Goal: Task Accomplishment & Management: Use online tool/utility

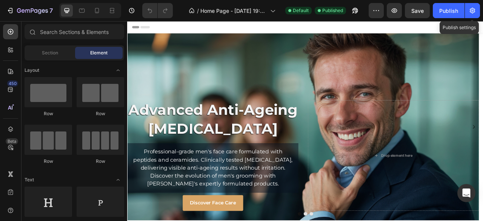
click at [475, 11] on icon "button" at bounding box center [473, 11] width 8 height 8
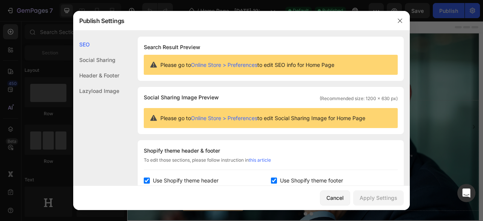
click at [403, 22] on icon "button" at bounding box center [400, 21] width 6 height 6
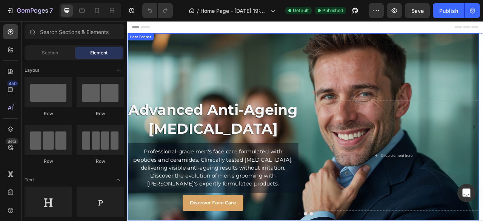
click at [243, 58] on div "Overlay" at bounding box center [350, 156] width 447 height 238
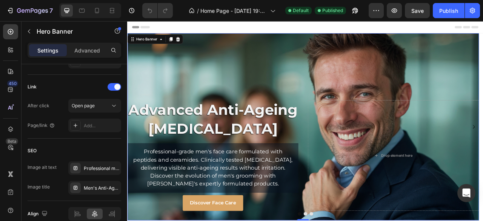
scroll to position [487, 0]
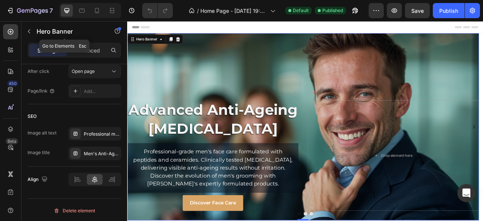
click at [32, 29] on icon "button" at bounding box center [29, 31] width 6 height 6
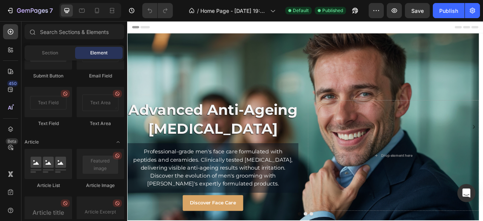
scroll to position [2078, 0]
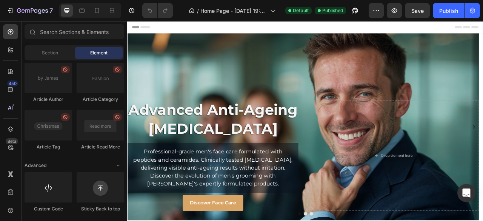
click at [57, 52] on div "Section" at bounding box center [50, 53] width 48 height 12
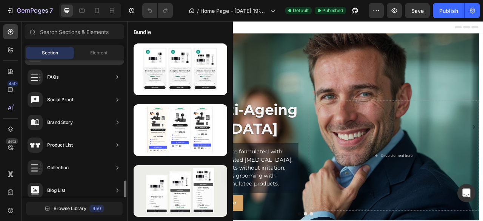
scroll to position [301, 0]
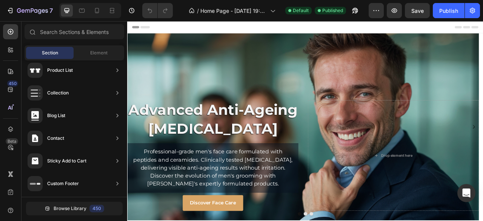
click at [94, 52] on span "Element" at bounding box center [98, 52] width 17 height 7
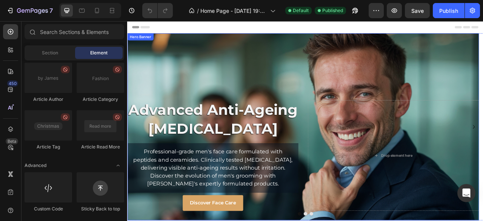
click at [328, 68] on div "Overlay" at bounding box center [350, 156] width 447 height 238
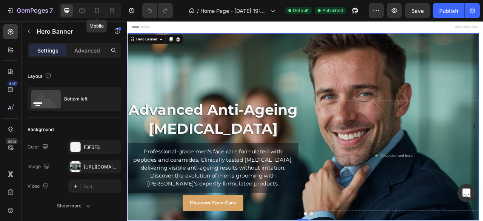
click at [96, 13] on icon at bounding box center [97, 10] width 4 height 5
type input "100"
type input "500"
type input "100%"
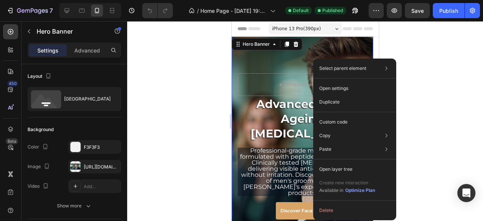
click at [346, 120] on p "Custom code" at bounding box center [333, 122] width 28 height 7
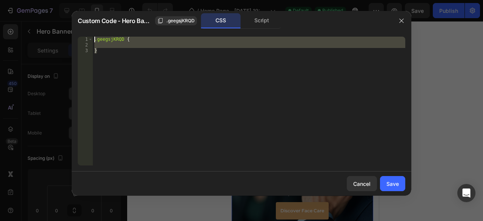
drag, startPoint x: 120, startPoint y: 53, endPoint x: 100, endPoint y: 36, distance: 26.2
click at [100, 36] on div "} 1 2 3 .geegsjKRQD { } ההההההההההההההההההההההההההההההההההההההההההההההההההההההה…" at bounding box center [242, 101] width 340 height 141
type textarea ".geegsjKRQD {"
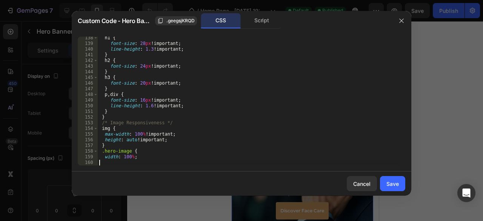
scroll to position [777, 0]
paste textarea "}"
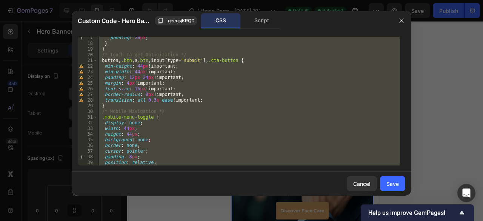
scroll to position [0, 0]
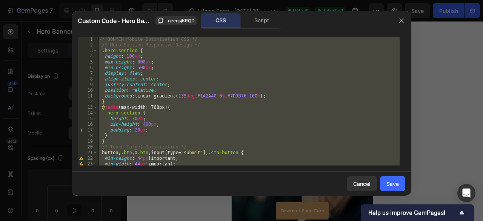
click at [102, 52] on div "/* BONMEN Mobile Optimization CSS */ /* Hero Section Responsive Design */ .hero…" at bounding box center [249, 101] width 302 height 129
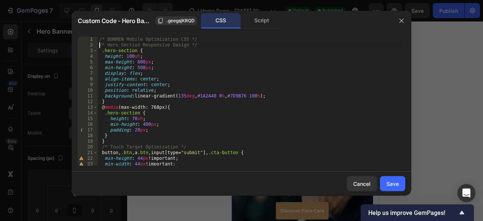
click at [104, 57] on div "/* BONMEN Mobile Optimization CSS */ /* Hero Section Responsive Design */ .hero…" at bounding box center [249, 107] width 302 height 140
click at [104, 64] on div "/* BONMEN Mobile Optimization CSS */ /* Hero Section Responsive Design */ .hero…" at bounding box center [249, 107] width 302 height 140
click at [103, 69] on div "/* BONMEN Mobile Optimization CSS */ /* Hero Section Responsive Design */ .hero…" at bounding box center [249, 107] width 302 height 140
click at [103, 73] on div "/* BONMEN Mobile Optimization CSS */ /* Hero Section Responsive Design */ .hero…" at bounding box center [249, 107] width 302 height 140
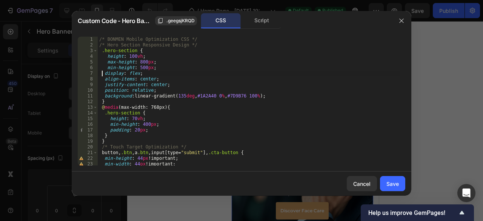
scroll to position [0, 0]
click at [103, 77] on div "/* BONMEN Mobile Optimization CSS */ /* Hero Section Responsive Design */ .hero…" at bounding box center [249, 107] width 302 height 140
click at [104, 86] on div "/* BONMEN Mobile Optimization CSS */ /* Hero Section Responsive Design */ .hero…" at bounding box center [249, 107] width 302 height 140
click at [103, 92] on div "/* BONMEN Mobile Optimization CSS */ /* Hero Section Responsive Design */ .hero…" at bounding box center [249, 107] width 302 height 140
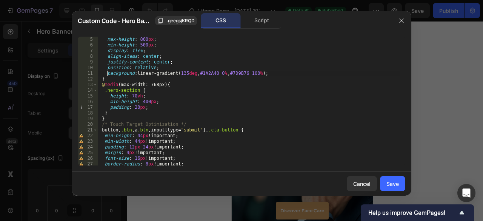
scroll to position [45, 0]
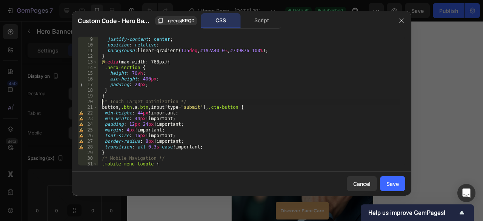
click at [101, 104] on div "justify-content : center ; position : relative ; background : linear-gradient( …" at bounding box center [249, 107] width 302 height 140
click at [121, 109] on div "justify-content : center ; position : relative ; background : linear-gradient( …" at bounding box center [249, 107] width 302 height 140
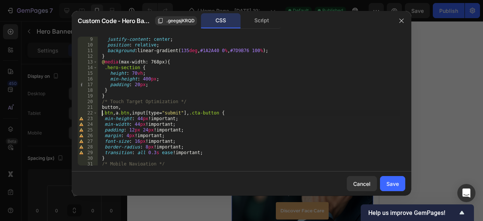
click at [115, 114] on div "justify-content : center ; position : relative ; background : linear-gradient( …" at bounding box center [249, 107] width 302 height 140
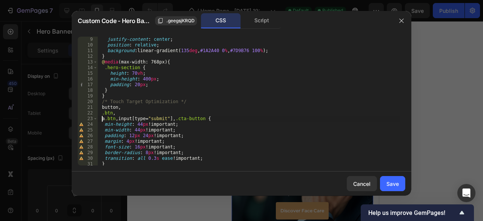
click at [118, 117] on div "justify-content : center ; position : relative ; background : linear-gradient( …" at bounding box center [249, 107] width 302 height 140
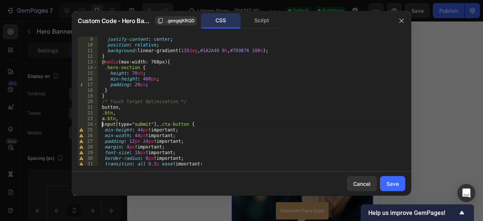
scroll to position [0, 0]
click at [156, 124] on div "justify-content : center ; position : relative ; background : linear-gradient( …" at bounding box center [249, 107] width 302 height 140
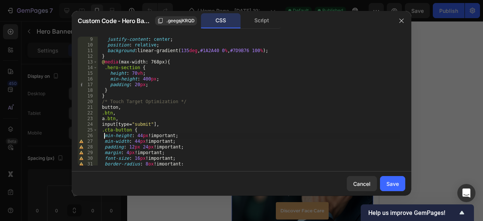
click at [104, 137] on div "justify-content : center ; position : relative ; background : linear-gradient( …" at bounding box center [249, 107] width 302 height 140
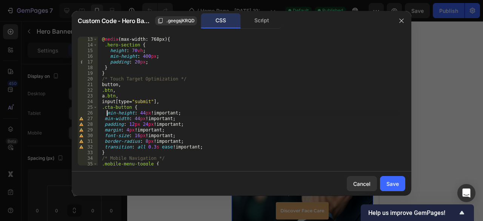
scroll to position [68, 0]
click at [178, 115] on div "@ media (max-width: 768px) { .hero-section { height : 70 vh ; min-height : 400 …" at bounding box center [249, 107] width 302 height 140
click at [176, 120] on div "@ media (max-width: 768px) { .hero-section { height : 70 vh ; min-height : 400 …" at bounding box center [249, 107] width 302 height 140
click at [176, 114] on div "@ media (max-width: 768px) { .hero-section { height : 70 vh ; min-height : 400 …" at bounding box center [249, 107] width 302 height 140
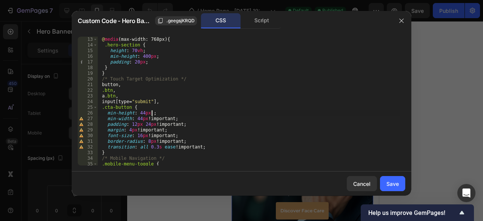
click at [170, 119] on div "@ media (max-width: 768px) { .hero-section { height : 70 vh ; min-height : 400 …" at bounding box center [249, 107] width 302 height 140
click at [178, 123] on div "@ media (max-width: 768px) { .hero-section { height : 70 vh ; min-height : 400 …" at bounding box center [249, 107] width 302 height 140
click at [161, 132] on div "@ media (max-width: 768px) { .hero-section { height : 70 vh ; min-height : 400 …" at bounding box center [249, 107] width 302 height 140
click at [171, 136] on div "@ media (max-width: 768px) { .hero-section { height : 70 vh ; min-height : 400 …" at bounding box center [249, 107] width 302 height 140
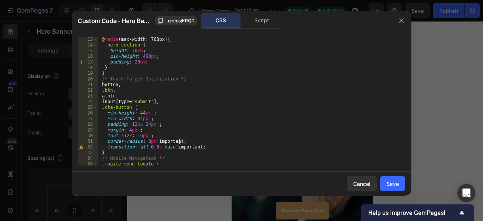
click at [179, 143] on div "@ media (max-width: 768px) { .hero-section { height : 70 vh ; min-height : 400 …" at bounding box center [249, 107] width 302 height 140
click at [197, 148] on div "@ media (max-width: 768px) { .hero-section { height : 70 vh ; min-height : 400 …" at bounding box center [249, 107] width 302 height 140
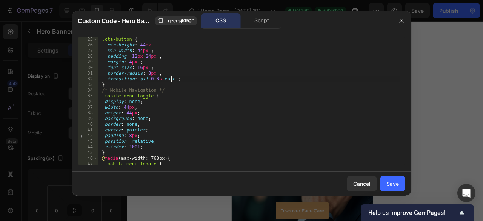
scroll to position [136, 0]
click at [105, 99] on div ".cta-button { min-height : 44 px ; min-width : 44 px ; padding : 12 px 24 px ; …" at bounding box center [249, 107] width 302 height 140
click at [106, 83] on div ".cta-button { min-height : 44 px ; min-width : 44 px ; padding : 12 px 24 px ; …" at bounding box center [249, 107] width 302 height 140
type textarea "}"
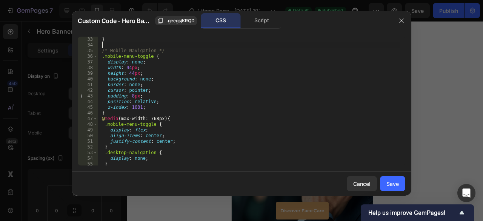
scroll to position [181, 0]
click at [108, 111] on div "} /* Mobile Navigation */ .mobile-menu-toggle { display : none ; width : 44 px …" at bounding box center [249, 107] width 302 height 140
type textarea "}"
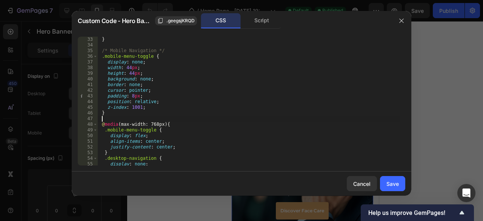
scroll to position [204, 0]
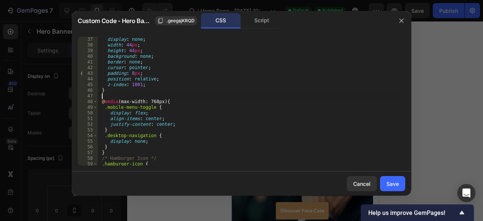
click at [104, 109] on div "display : none ; width : 44 px ; height : 44 px ; background : none ; border : …" at bounding box center [249, 107] width 302 height 140
type textarea "}"
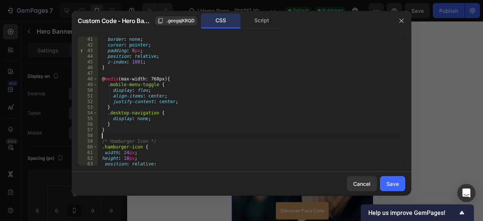
click at [96, 114] on span at bounding box center [95, 113] width 4 height 6
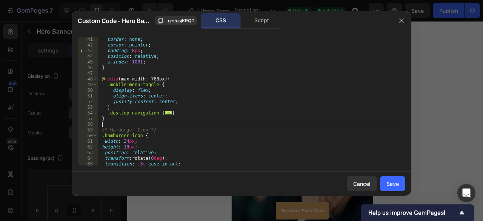
click at [96, 114] on span at bounding box center [95, 113] width 4 height 6
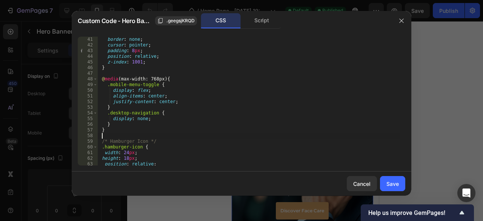
click at [96, 114] on span at bounding box center [95, 113] width 4 height 6
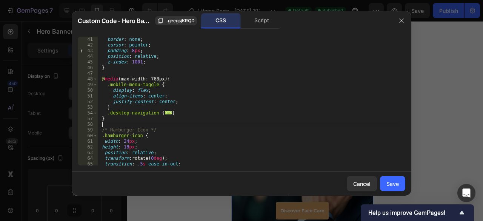
click at [96, 114] on span at bounding box center [95, 113] width 4 height 6
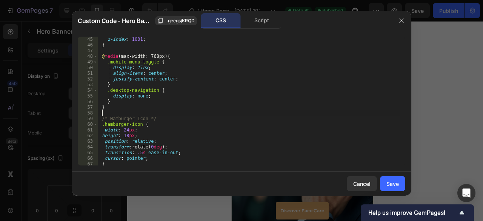
scroll to position [249, 0]
click at [103, 131] on div "z-index : 1001 ; } @ media (max-width: 768px) { .mobile-menu-toggle { display :…" at bounding box center [249, 107] width 302 height 140
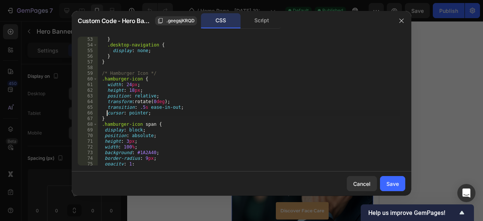
scroll to position [294, 0]
type textarea "}"
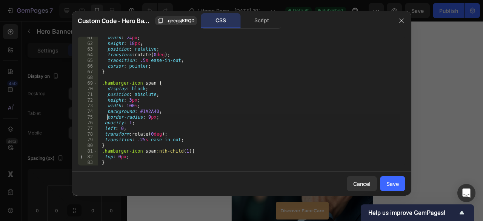
scroll to position [341, 0]
type textarea "}"
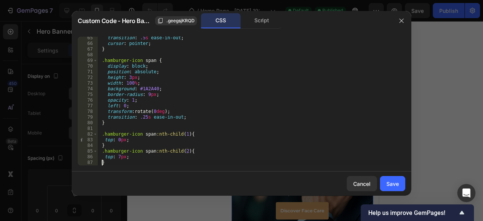
scroll to position [369, 0]
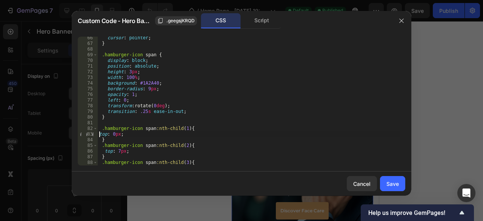
type textarea ".hamburger-icon span:nth-child(1) {top: 0px;"
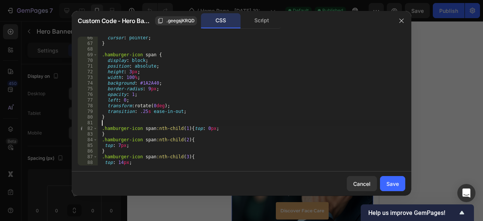
type textarea "}"
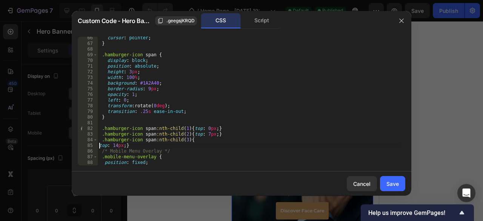
type textarea ".hamburger-icon span:nth-child(3) {top: 14px;}"
click at [189, 129] on div "cursor : pointer ; } .hamburger-icon span { display : block ; position : absolu…" at bounding box center [249, 105] width 302 height 140
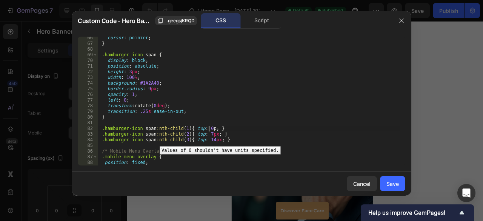
scroll to position [0, 9]
type textarea ".hamburger-icon span:nth-child(3) { top: 14px; }"
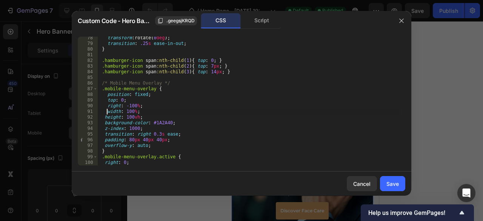
scroll to position [460, 0]
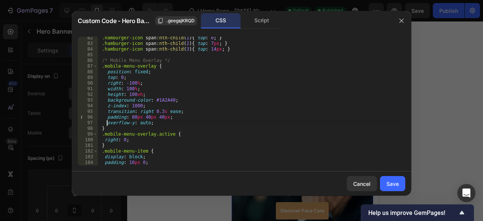
type textarea "}"
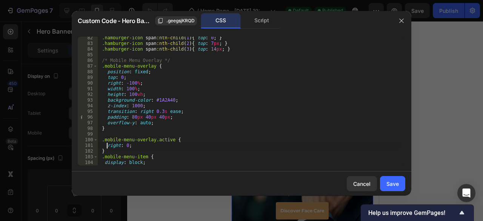
scroll to position [0, 1]
type textarea "}"
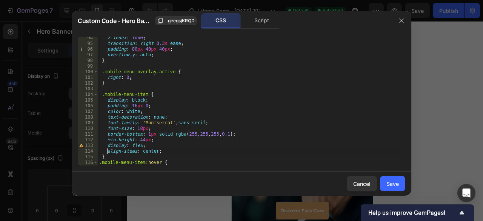
scroll to position [551, 0]
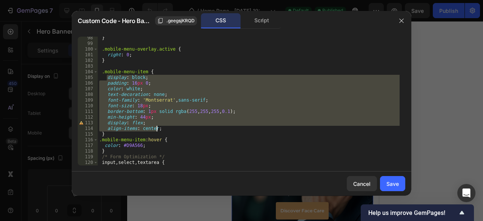
drag, startPoint x: 107, startPoint y: 79, endPoint x: 162, endPoint y: 127, distance: 73.0
click at [162, 127] on div "} .mobile-menu-overlay.active { right : 0 ; } .mobile-menu-item { display : blo…" at bounding box center [249, 105] width 302 height 140
paste textarea "min-height: 44px"
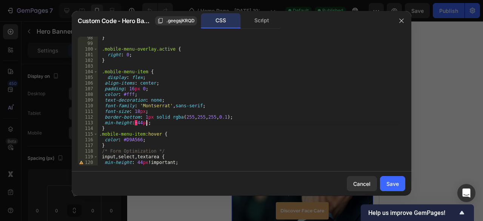
click at [105, 83] on div "} .mobile-menu-overlay.active { right : 0 ; } .mobile-menu-item { display : fle…" at bounding box center [249, 105] width 302 height 140
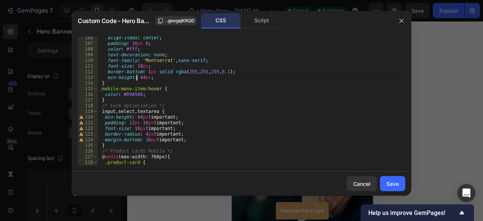
scroll to position [596, 0]
drag, startPoint x: 105, startPoint y: 83, endPoint x: 128, endPoint y: 89, distance: 24.3
click at [105, 83] on div "align-items : center ; padding : 16 px 0 ; color : #fff ; text-decoration : non…" at bounding box center [249, 105] width 302 height 140
type textarea "}"
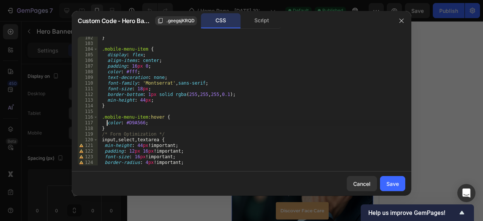
scroll to position [0, 1]
type textarea "}"
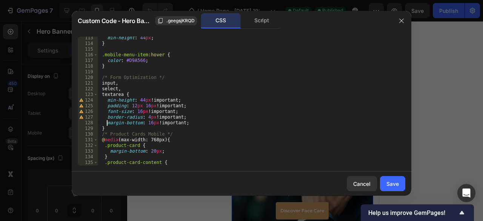
click at [152, 100] on div "min-height : 44 px ; } .mobile-menu-item :hover { color : #D9A566 ; } /* Form O…" at bounding box center [249, 105] width 302 height 140
type textarea "}"
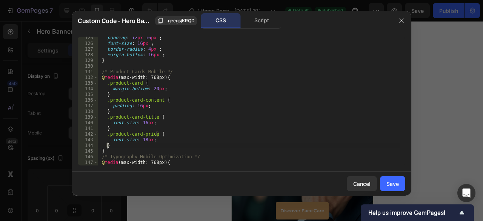
scroll to position [0, 0]
type textarea "}"
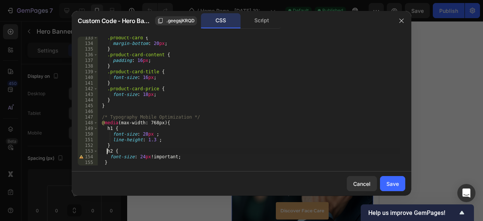
scroll to position [794, 0]
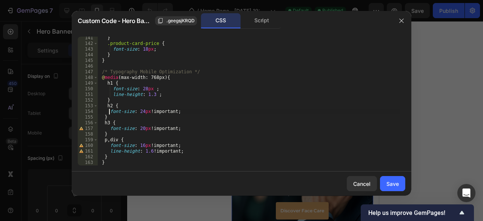
click at [108, 114] on div "} .product-card-price { font-size : 18 px ; } } /* Typography Mobile Optimizati…" at bounding box center [249, 105] width 302 height 140
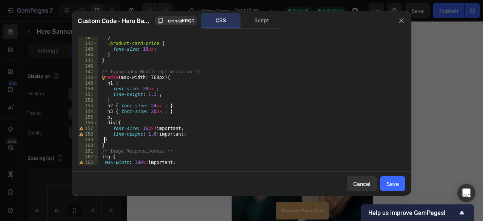
scroll to position [0, 0]
type textarea "}"
click at [176, 129] on div "} .product-card-price { font-size : 18 px ; } } /* Typography Mobile Optimizati…" at bounding box center [249, 105] width 302 height 140
type textarea "}"
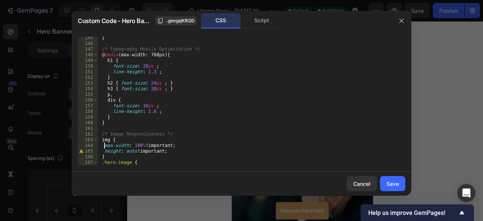
scroll to position [0, 1]
type textarea "}"
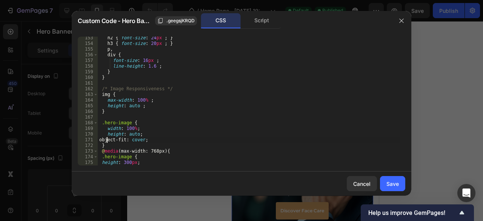
scroll to position [0, 0]
type textarea "}"
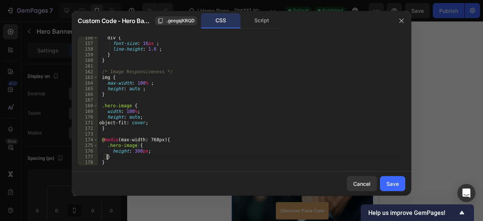
scroll to position [0, 0]
click at [107, 163] on div "div { font-size : 16 px ; line-height : 1.6 ; } } /* Image Responsiveness */ im…" at bounding box center [249, 105] width 302 height 140
click at [261, 118] on div "div { font-size : 16 px ; line-height : 1.6 ; } } /* Image Responsiveness */ im…" at bounding box center [249, 105] width 302 height 140
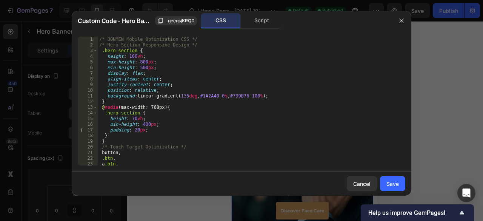
type textarea "height: auto;"
click at [397, 186] on div "Save" at bounding box center [392, 184] width 12 height 8
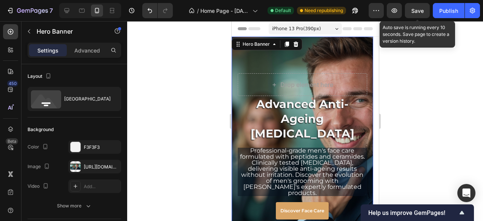
click at [413, 12] on span "Save" at bounding box center [417, 11] width 12 height 6
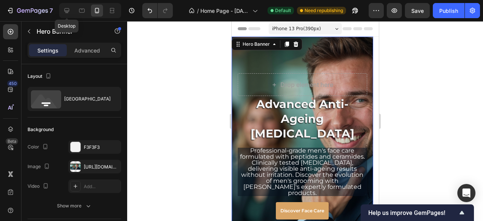
click at [68, 9] on icon at bounding box center [67, 10] width 5 height 5
type input "630"
type input "1200"
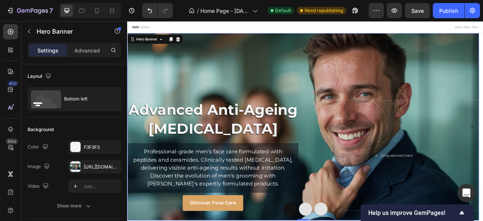
click at [280, 73] on div "Overlay" at bounding box center [350, 156] width 447 height 238
click at [81, 200] on button "Show more" at bounding box center [75, 206] width 94 height 14
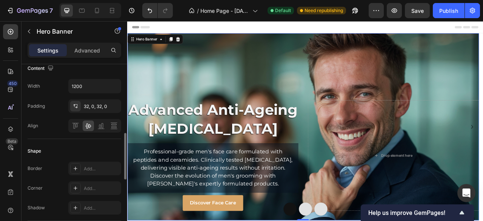
scroll to position [226, 0]
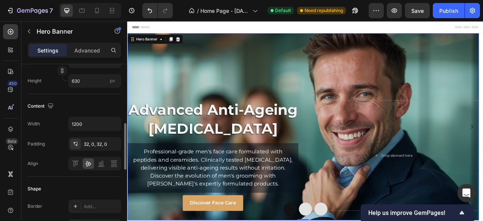
click at [82, 52] on p "Advanced" at bounding box center [87, 50] width 26 height 8
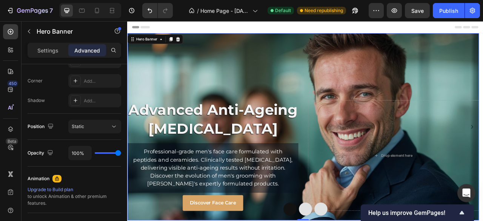
scroll to position [189, 0]
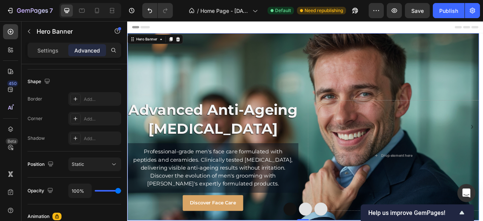
click at [98, 159] on button "Static" at bounding box center [94, 164] width 53 height 14
click at [92, 74] on div "Shape Border Add... Corner Add... Shadow Add..." at bounding box center [75, 110] width 94 height 82
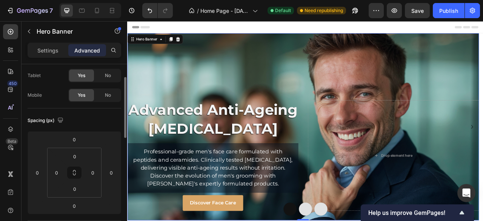
scroll to position [0, 0]
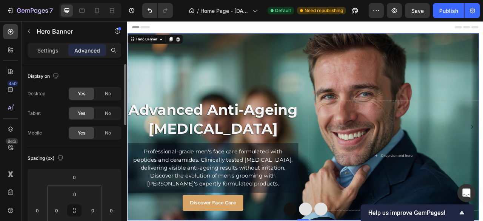
click at [46, 52] on p "Settings" at bounding box center [47, 50] width 21 height 8
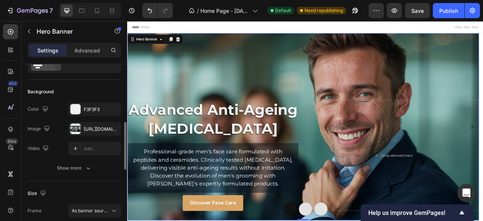
scroll to position [75, 0]
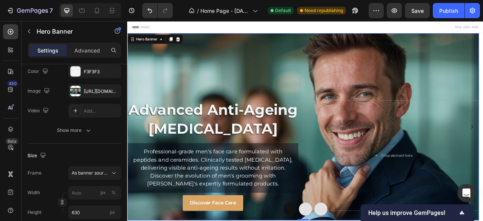
click at [81, 130] on div "Show more" at bounding box center [74, 130] width 35 height 8
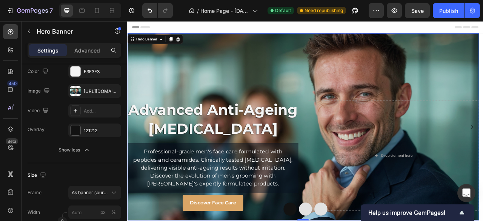
click at [103, 130] on div "121212" at bounding box center [101, 130] width 35 height 7
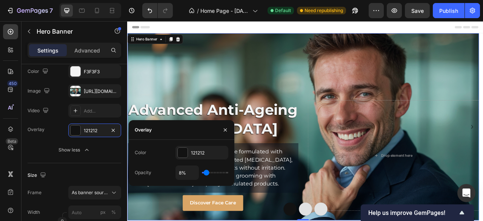
type input "13%"
type input "13"
type input "14%"
type input "14"
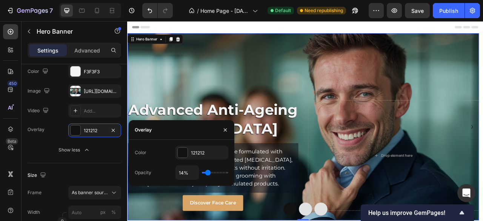
type input "17%"
type input "17"
type input "18%"
type input "18"
type input "19%"
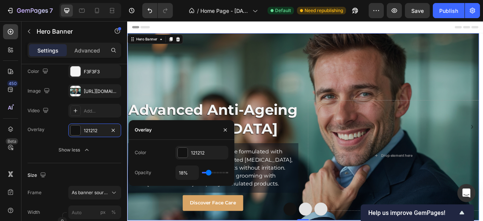
type input "19"
type input "22%"
type input "22"
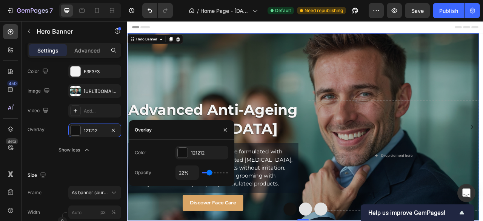
type input "24%"
type input "24"
type input "27%"
type input "27"
type input "28%"
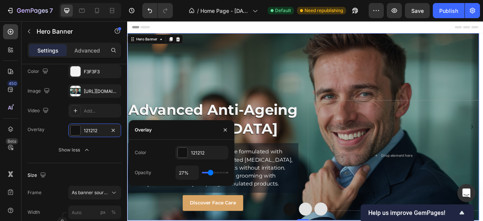
type input "28"
type input "29%"
type input "29"
type input "31%"
type input "31"
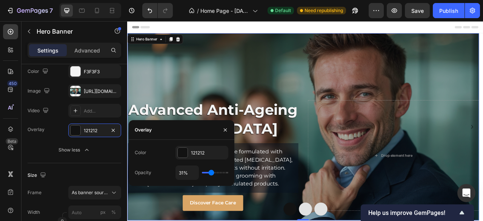
type input "33%"
type input "33"
type input "38%"
type input "38"
type input "40%"
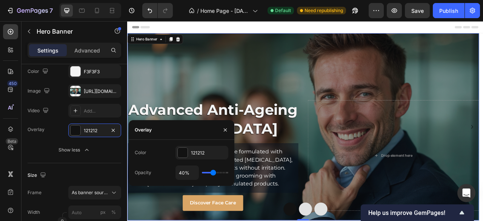
drag, startPoint x: 208, startPoint y: 172, endPoint x: 213, endPoint y: 171, distance: 5.3
type input "40"
click at [213, 172] on input "range" at bounding box center [215, 173] width 26 height 2
type input "38%"
type input "38"
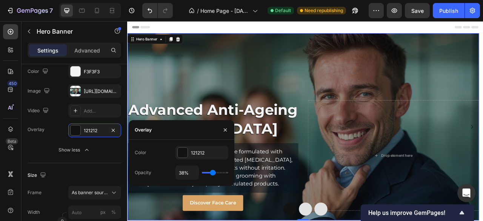
type input "36%"
type input "36"
type input "34%"
type input "34"
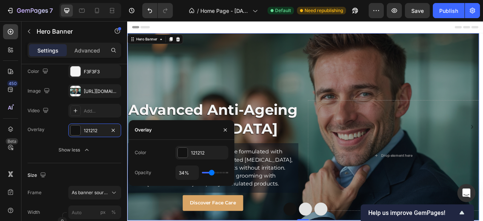
type input "31%"
type input "31"
type input "29%"
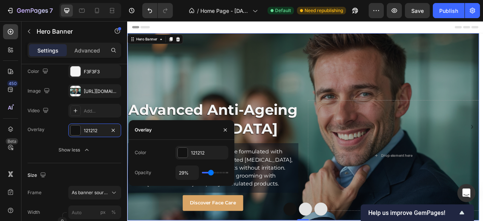
type input "29"
click at [211, 172] on input "range" at bounding box center [215, 173] width 26 height 2
type input "30%"
type input "30"
type input "33%"
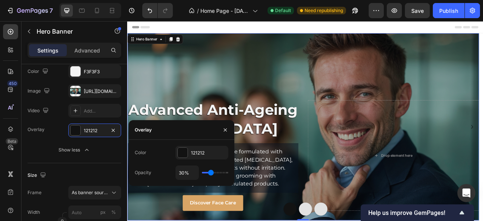
type input "33"
type input "35%"
type input "35"
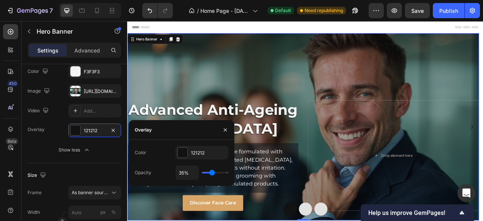
type input "38%"
type input "38"
type input "36%"
type input "36"
type input "34%"
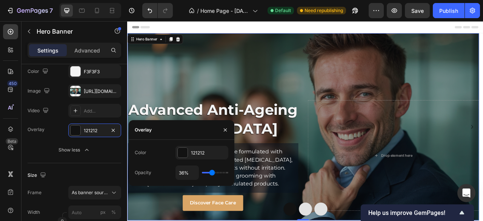
type input "34"
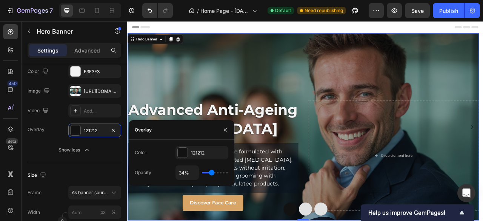
type input "29%"
type input "29"
type input "27%"
type input "27"
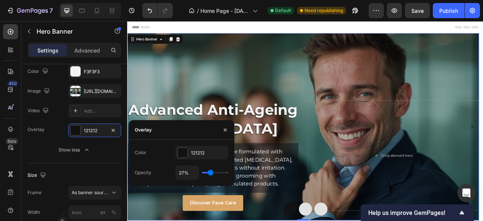
type input "25%"
type input "25"
type input "24%"
type input "24"
type input "27%"
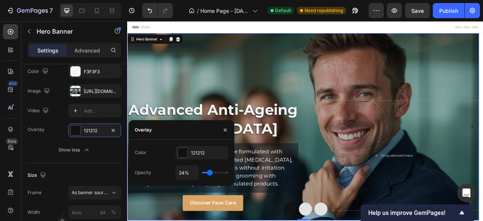
type input "27"
type input "28%"
type input "28"
type input "30%"
type input "30"
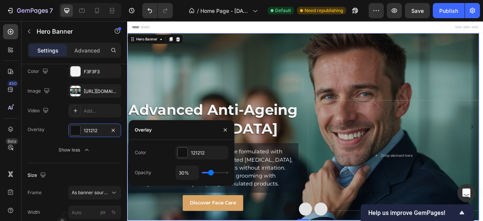
type input "31%"
type input "31"
type input "33%"
type input "33"
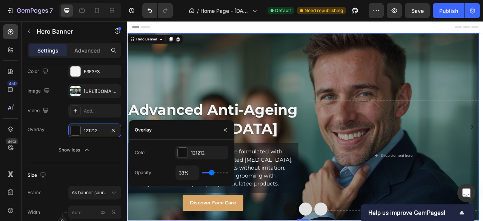
type input "34%"
type input "34"
type input "30%"
type input "30"
type input "28%"
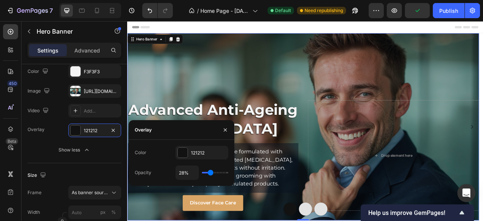
type input "28"
click at [211, 172] on input "range" at bounding box center [215, 173] width 26 height 2
click at [182, 171] on input "28%" at bounding box center [187, 173] width 23 height 14
type input "3%"
type input "3"
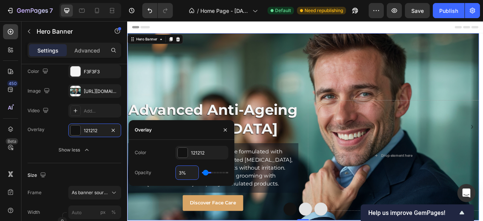
type input "30%"
type input "30"
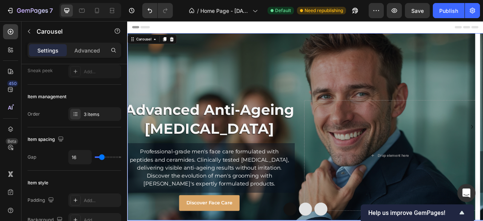
scroll to position [0, 0]
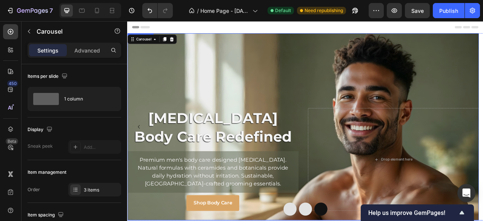
click at [217, 84] on div "Overlay" at bounding box center [350, 156] width 447 height 238
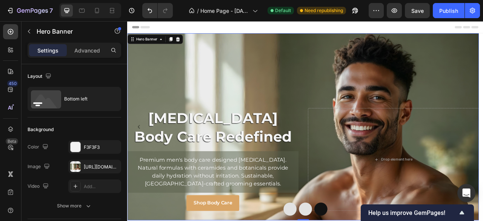
scroll to position [38, 0]
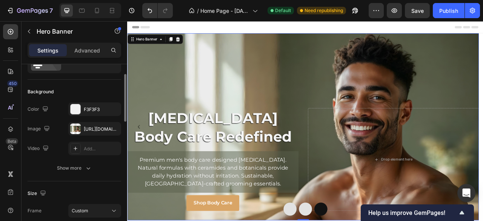
click at [82, 170] on div "Show more" at bounding box center [74, 168] width 35 height 8
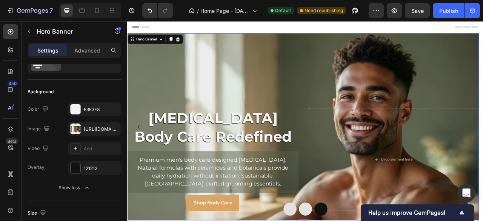
click at [91, 168] on div "121212" at bounding box center [101, 168] width 35 height 7
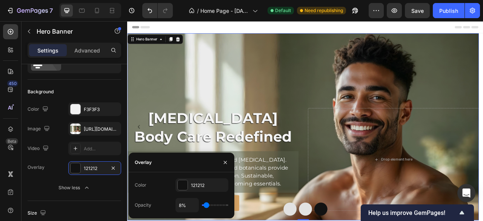
click at [183, 206] on input "8%" at bounding box center [187, 205] width 23 height 14
type input "3%"
type input "3"
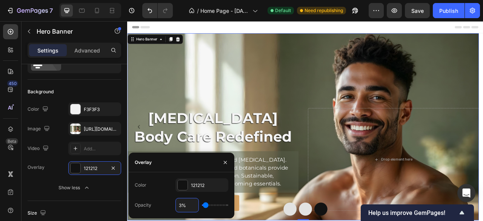
type input "30%"
type input "30"
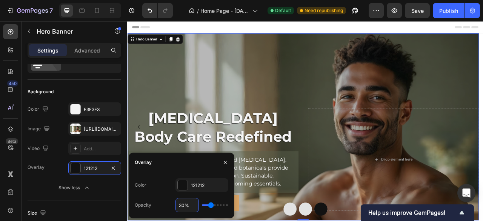
click at [357, 98] on div "Overlay" at bounding box center [350, 156] width 447 height 238
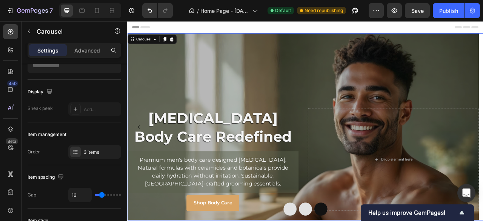
scroll to position [0, 0]
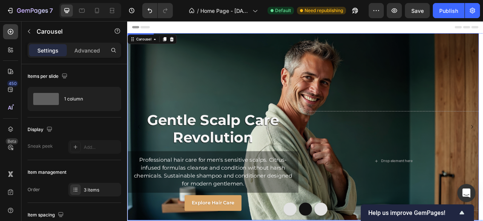
click at [195, 95] on div "Overlay" at bounding box center [350, 156] width 447 height 238
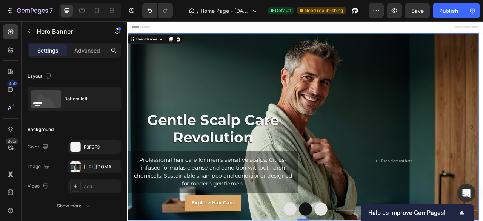
click at [85, 207] on icon "button" at bounding box center [89, 206] width 8 height 8
click at [92, 204] on div "121212" at bounding box center [101, 206] width 35 height 7
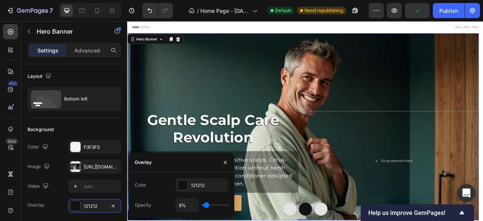
click at [182, 206] on input "8%" at bounding box center [187, 205] width 23 height 14
type input "3%"
type input "3"
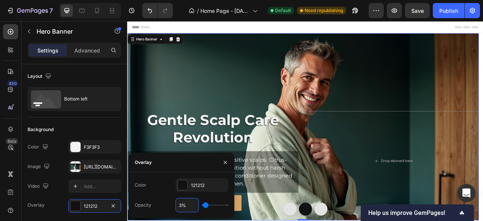
type input "30%"
type input "30"
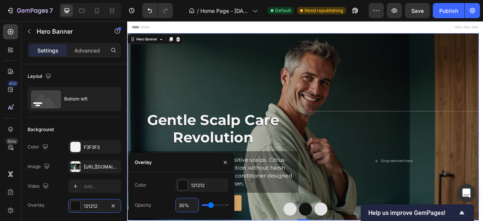
click at [203, 67] on div "Overlay" at bounding box center [350, 156] width 447 height 238
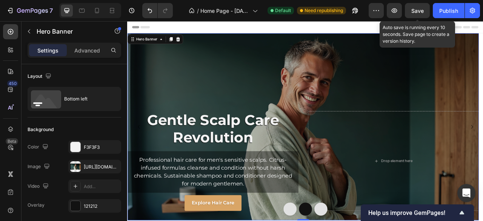
click at [422, 8] on span "Save" at bounding box center [417, 11] width 12 height 6
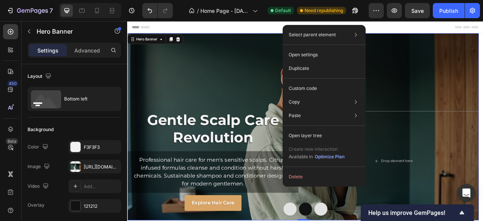
click at [324, 87] on div "Custom code" at bounding box center [324, 89] width 77 height 14
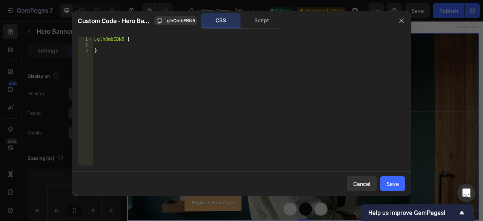
click at [269, 20] on div "Script" at bounding box center [262, 20] width 40 height 15
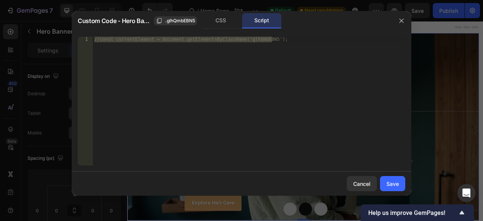
click at [220, 20] on div "CSS" at bounding box center [221, 20] width 40 height 15
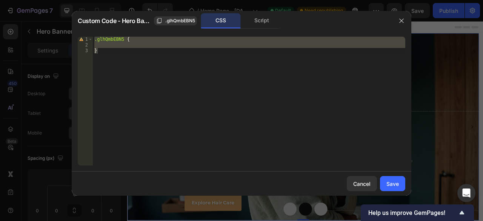
click at [265, 23] on div "Script" at bounding box center [262, 20] width 40 height 15
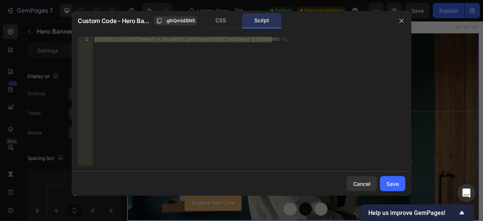
click at [220, 19] on div "CSS" at bounding box center [221, 20] width 40 height 15
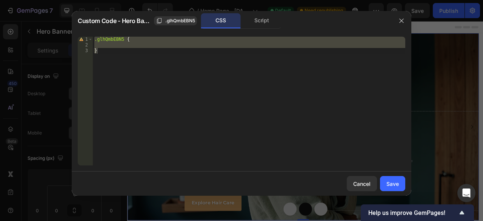
click at [403, 20] on icon "button" at bounding box center [402, 21] width 6 height 6
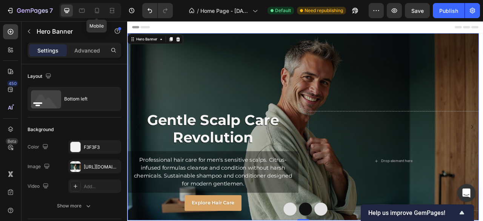
click at [100, 10] on icon at bounding box center [97, 11] width 8 height 8
type input "100"
type input "500"
type input "100%"
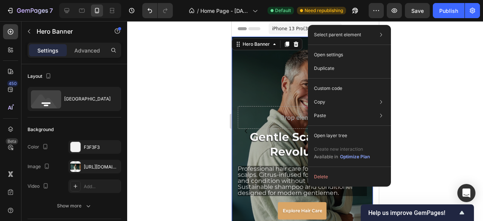
click at [334, 88] on p "Custom code" at bounding box center [328, 88] width 28 height 7
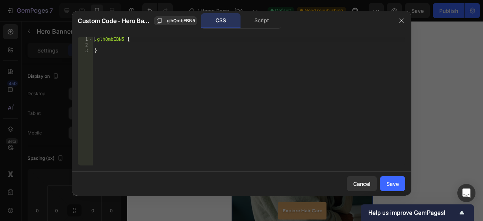
click at [257, 22] on div "Script" at bounding box center [262, 20] width 40 height 15
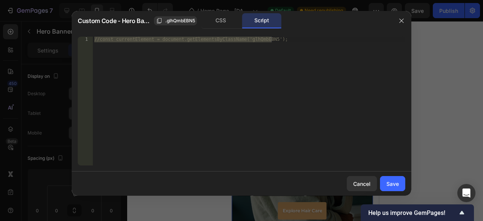
click at [167, 18] on span ".glhQmbEBN5" at bounding box center [180, 20] width 30 height 7
click at [229, 20] on div "CSS" at bounding box center [221, 20] width 40 height 15
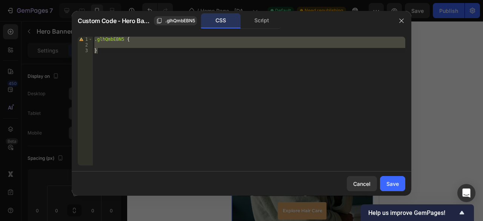
click at [401, 22] on icon "button" at bounding box center [401, 21] width 4 height 4
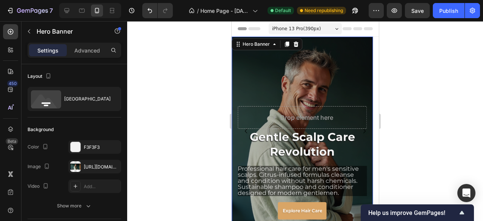
click at [285, 68] on div "Overlay" at bounding box center [302, 131] width 142 height 189
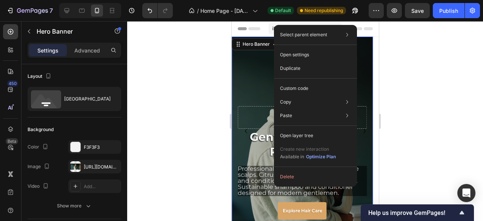
click at [303, 85] on p "Custom code" at bounding box center [294, 88] width 28 height 7
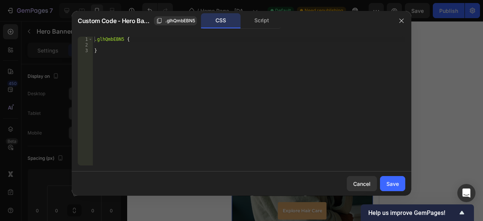
click at [258, 19] on div "Script" at bounding box center [262, 20] width 40 height 15
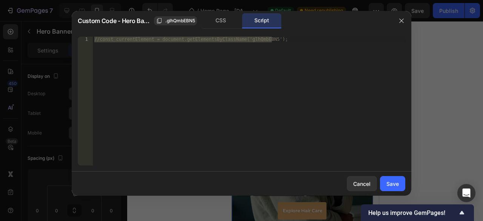
click at [398, 22] on button "button" at bounding box center [402, 21] width 12 height 12
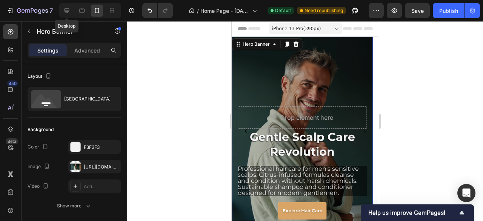
click at [69, 12] on icon at bounding box center [67, 11] width 8 height 8
type input "630"
type input "1200"
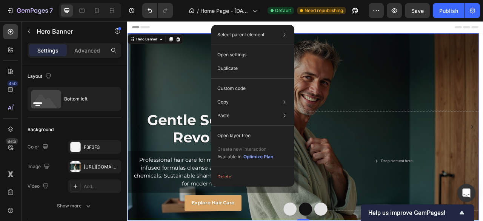
click at [260, 88] on div "Custom code" at bounding box center [252, 89] width 77 height 14
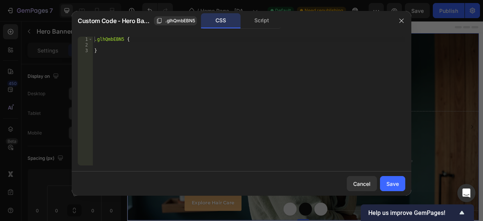
click at [400, 22] on icon "button" at bounding box center [402, 21] width 6 height 6
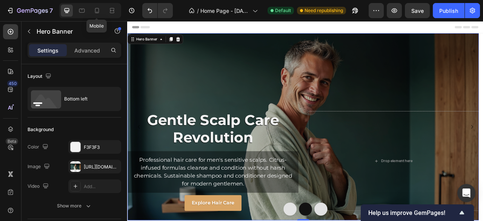
click at [96, 11] on icon at bounding box center [97, 11] width 8 height 8
type input "100"
type input "500"
type input "100%"
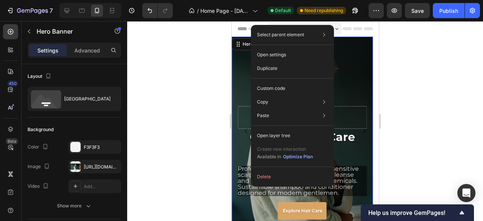
click at [285, 56] on p "Open settings" at bounding box center [271, 54] width 29 height 7
